Goal: Task Accomplishment & Management: Manage account settings

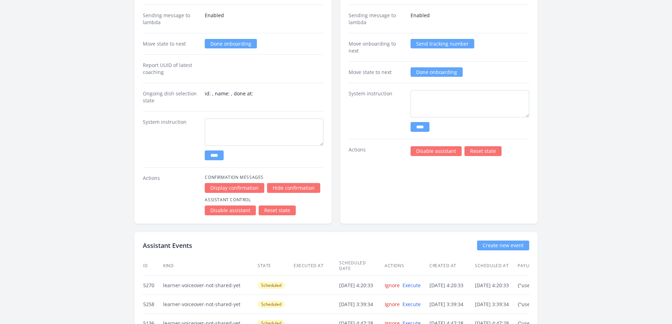
scroll to position [1163, 0]
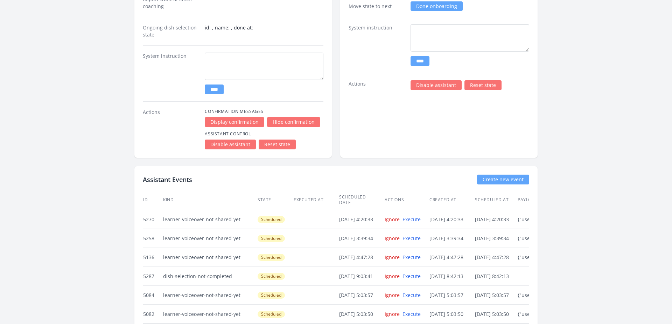
click at [482, 88] on link "Reset state" at bounding box center [483, 85] width 37 height 10
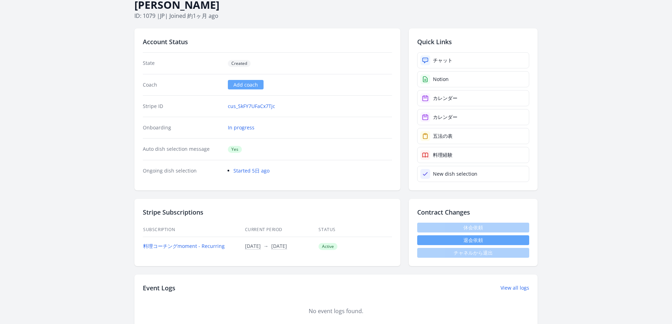
scroll to position [0, 0]
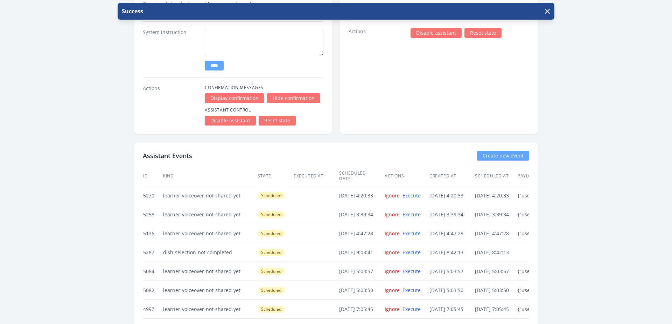
scroll to position [1183, 0]
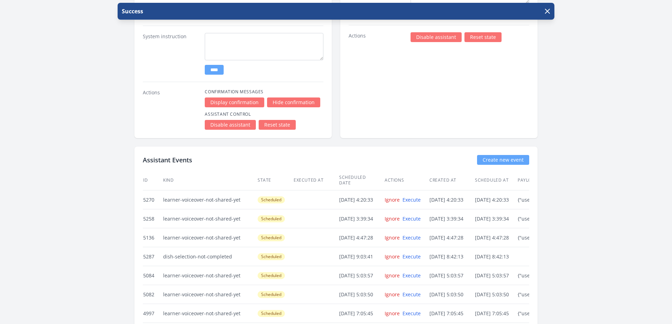
click at [275, 124] on link "Reset state" at bounding box center [277, 125] width 37 height 10
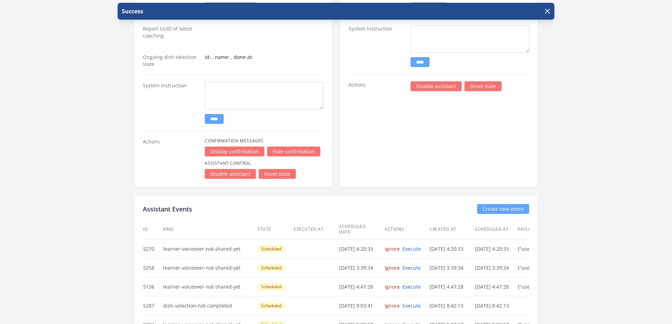
scroll to position [1028, 0]
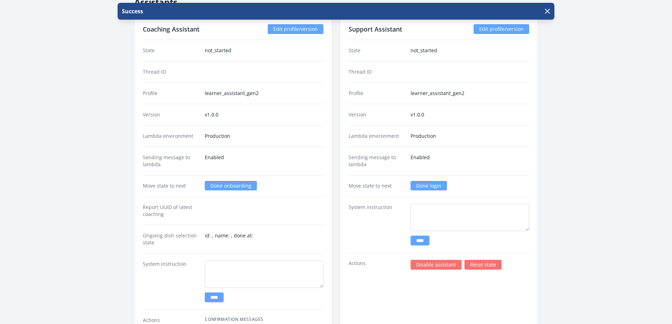
scroll to position [959, 0]
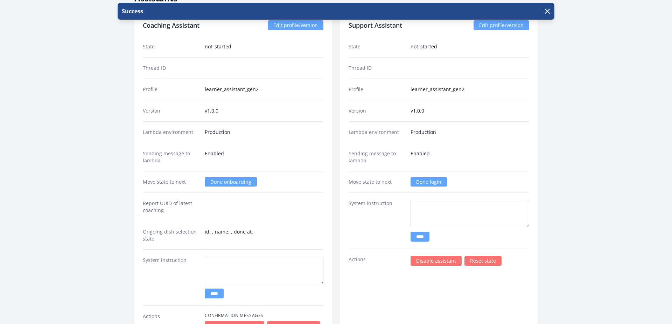
click at [422, 184] on link "Done login" at bounding box center [429, 181] width 36 height 9
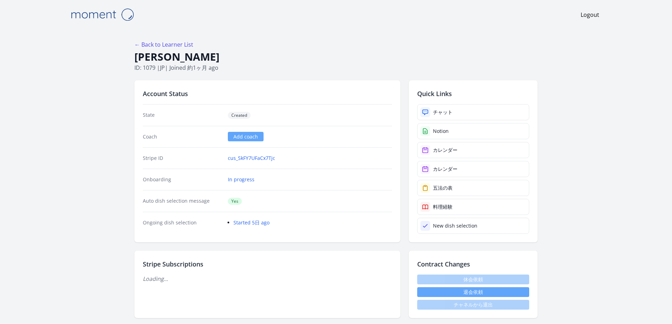
scroll to position [954, 0]
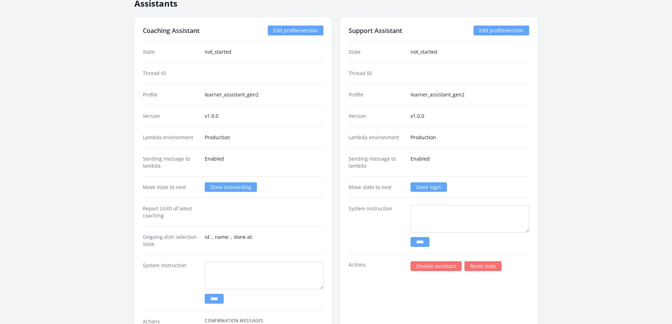
click at [421, 185] on link "Done login" at bounding box center [429, 186] width 36 height 9
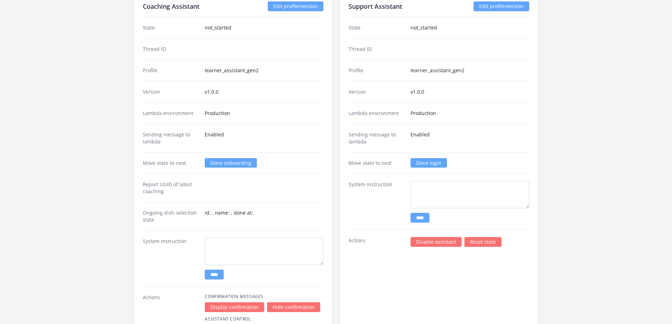
scroll to position [986, 0]
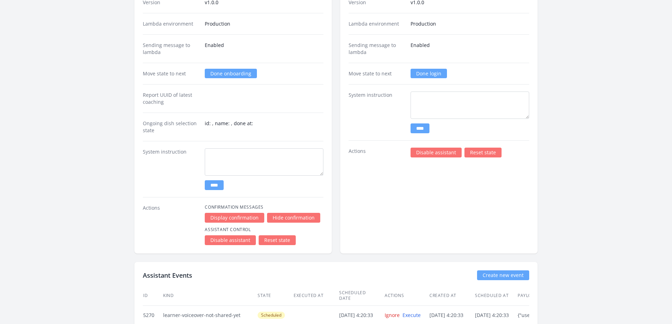
scroll to position [1066, 0]
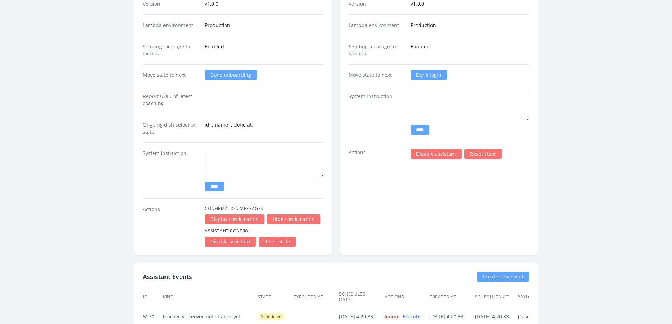
click at [437, 75] on link "Done login" at bounding box center [429, 74] width 36 height 9
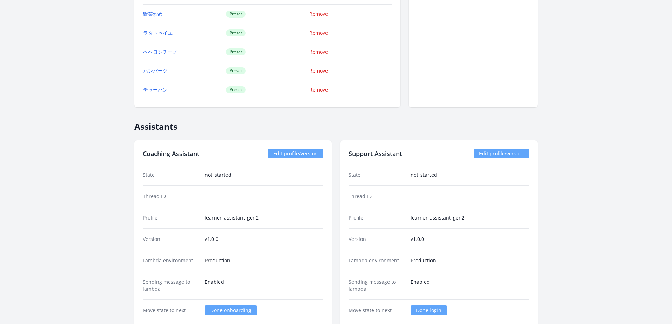
scroll to position [924, 0]
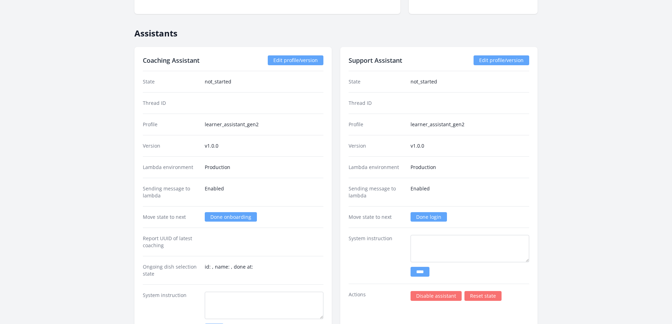
click at [417, 215] on link "Done login" at bounding box center [429, 216] width 36 height 9
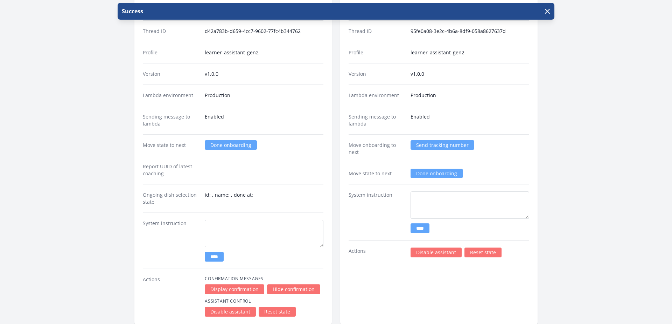
scroll to position [937, 0]
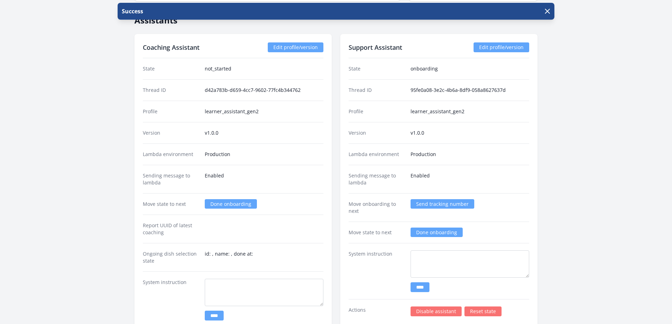
click at [224, 204] on link "Done onboarding" at bounding box center [231, 203] width 52 height 9
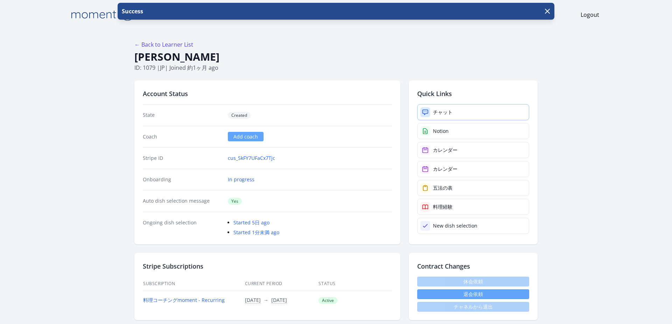
click at [464, 110] on link "チャット" at bounding box center [473, 112] width 112 height 16
